Goal: Information Seeking & Learning: Learn about a topic

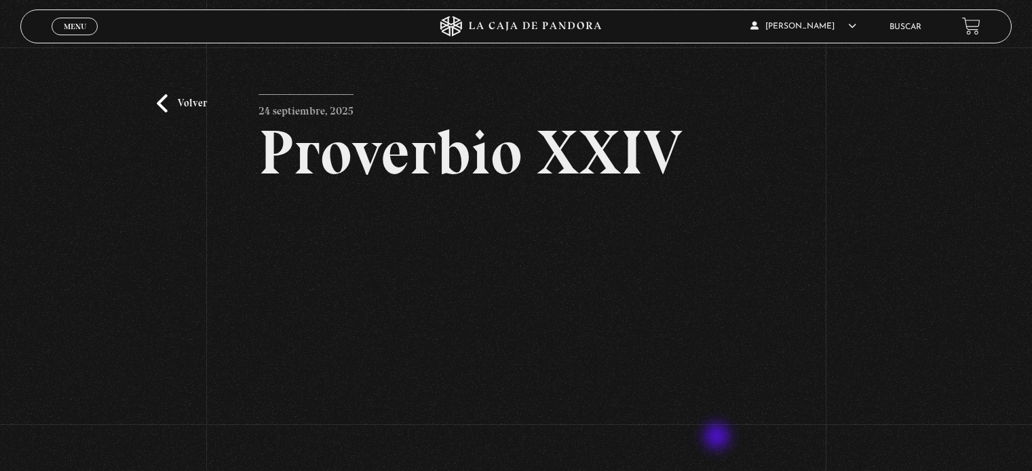
scroll to position [105, 0]
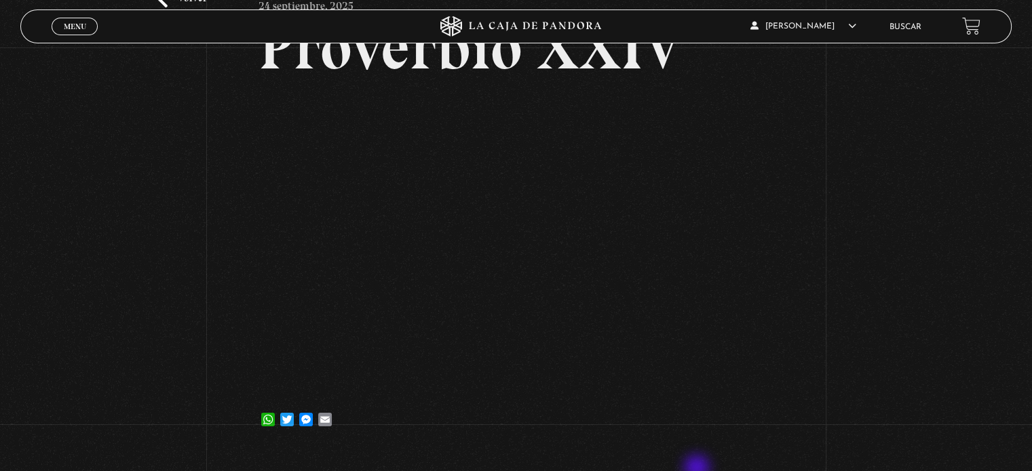
click at [911, 31] on link "Buscar" at bounding box center [905, 27] width 32 height 8
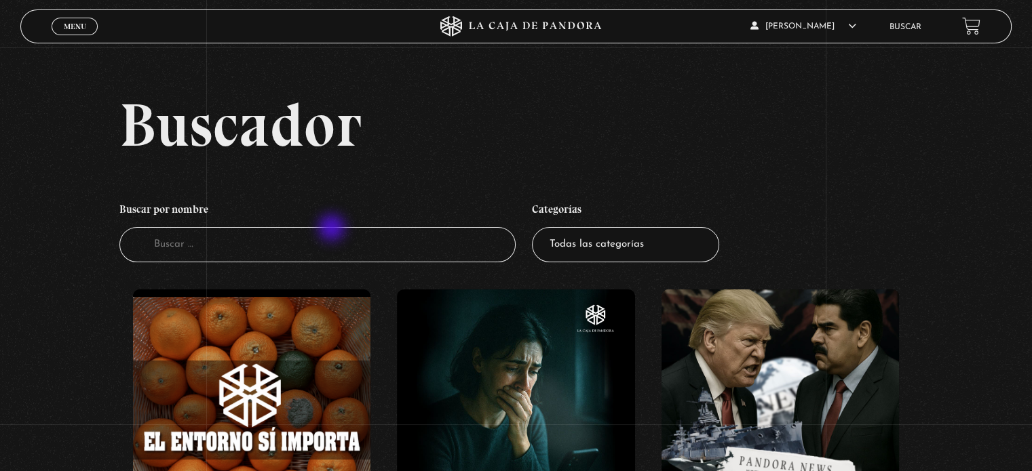
click at [333, 229] on input "Buscador" at bounding box center [317, 245] width 396 height 36
type input "objetos"
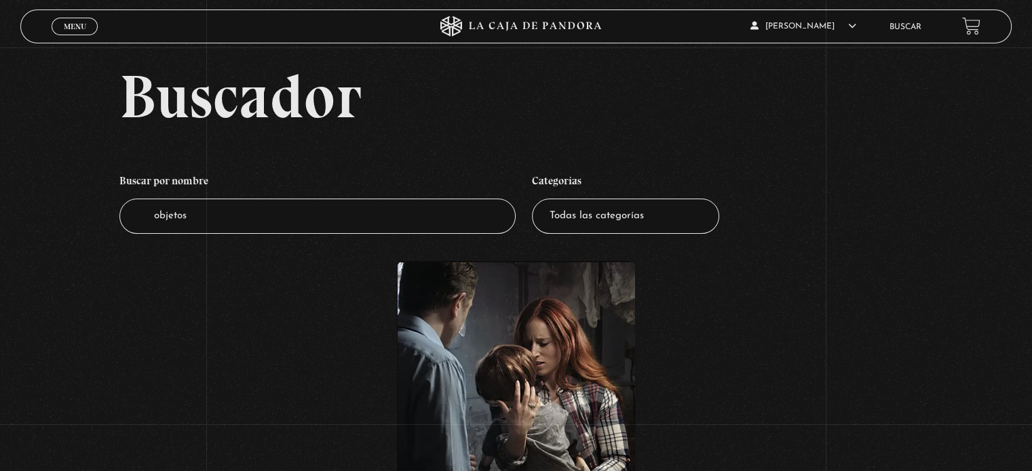
scroll to position [51, 0]
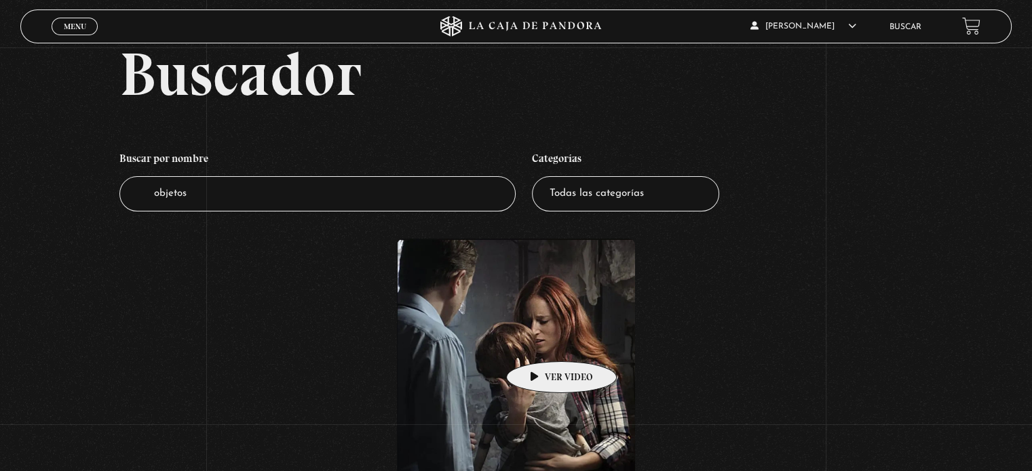
click at [540, 341] on figure at bounding box center [515, 367] width 237 height 256
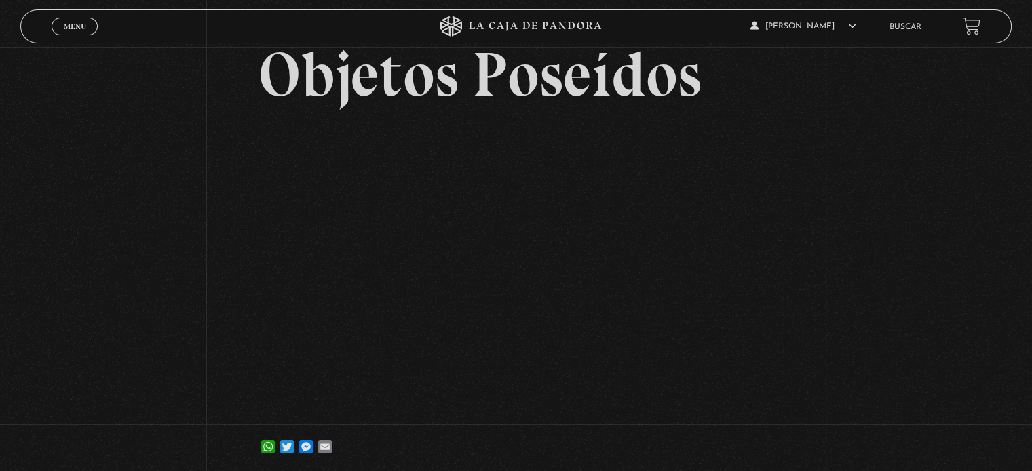
scroll to position [79, 0]
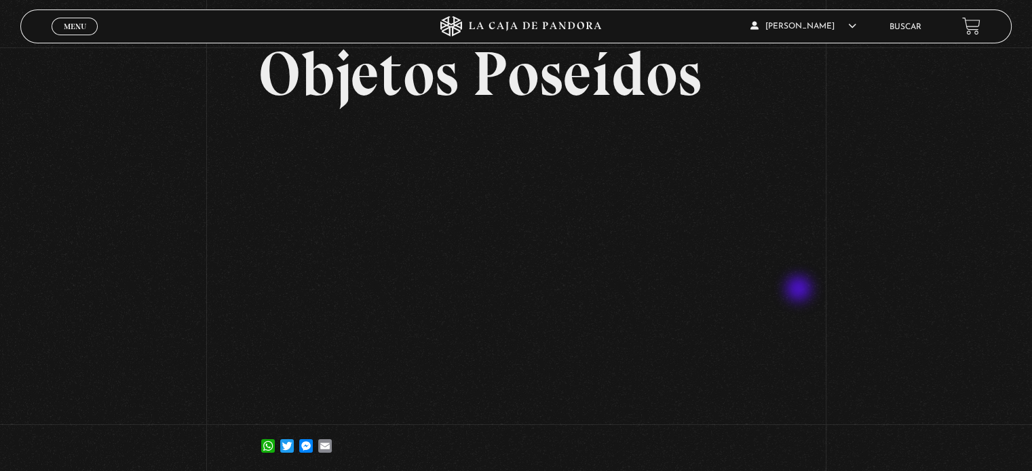
click at [800, 290] on div "Volver 25 marzo, 2022 Objetos Poseídos WhatsApp Twitter Messenger Email" at bounding box center [516, 223] width 1032 height 509
click at [149, 244] on div "Volver 25 marzo, 2022 Objetos Poseídos WhatsApp Twitter Messenger Email" at bounding box center [516, 223] width 1032 height 509
